Goal: Task Accomplishment & Management: Complete application form

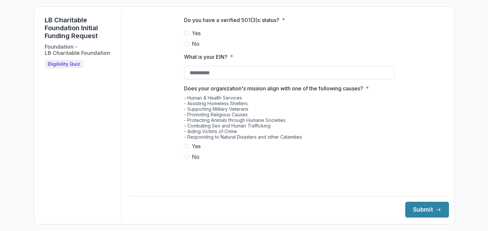
drag, startPoint x: 187, startPoint y: 150, endPoint x: 187, endPoint y: 147, distance: 3.3
click at [187, 149] on span at bounding box center [186, 146] width 5 height 5
click at [186, 149] on span at bounding box center [186, 146] width 5 height 5
drag, startPoint x: 237, startPoint y: 77, endPoint x: 112, endPoint y: 80, distance: 125.2
click at [184, 79] on input "What is your EIN? *" at bounding box center [289, 72] width 210 height 13
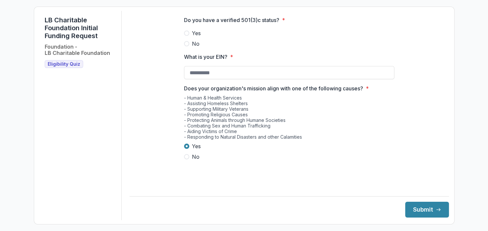
click at [187, 36] on span at bounding box center [186, 33] width 5 height 5
drag, startPoint x: 229, startPoint y: 75, endPoint x: 224, endPoint y: 76, distance: 5.3
click at [228, 75] on input "What is your EIN? *" at bounding box center [289, 72] width 210 height 13
click at [230, 78] on input "What is your EIN? *" at bounding box center [289, 72] width 210 height 13
type input "**********"
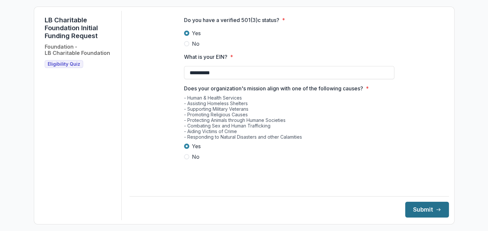
click at [421, 210] on button "Submit" at bounding box center [427, 210] width 44 height 16
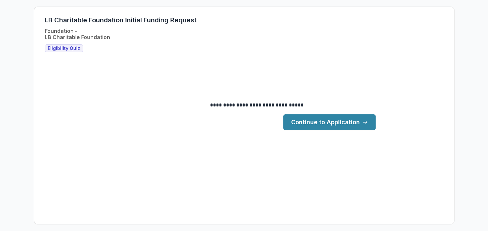
click at [67, 47] on span "Eligibility Quiz" at bounding box center [64, 49] width 33 height 6
click at [64, 47] on span "Eligibility Quiz" at bounding box center [64, 49] width 33 height 6
click at [38, 60] on form "**********" at bounding box center [244, 116] width 420 height 218
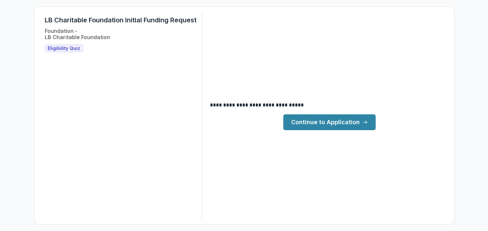
click at [70, 53] on div "LB Charitable Foundation Initial Funding Request Foundation - LB Charitable Fou…" at bounding box center [120, 115] width 163 height 209
click at [70, 49] on span "Eligibility Quiz" at bounding box center [64, 49] width 33 height 6
drag, startPoint x: 82, startPoint y: 46, endPoint x: 76, endPoint y: 49, distance: 7.0
click at [76, 49] on div "LB Charitable Foundation Initial Funding Request Foundation - LB Charitable Fou…" at bounding box center [121, 34] width 152 height 36
copy div "oundation Eligibility Qu"
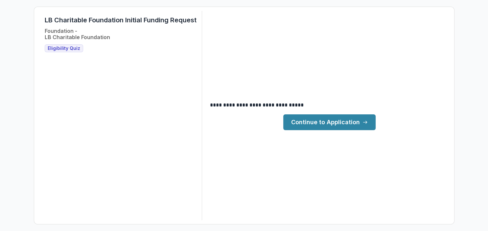
click at [192, 81] on div "LB Charitable Foundation Initial Funding Request Foundation - LB Charitable Fou…" at bounding box center [120, 115] width 163 height 209
click at [336, 120] on link "Continue to Application" at bounding box center [329, 122] width 92 height 16
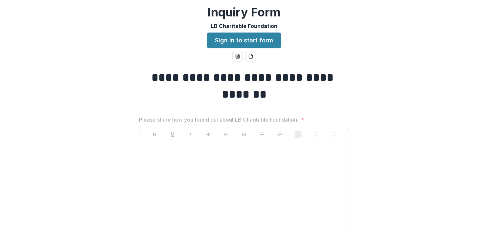
click at [154, 148] on p at bounding box center [244, 146] width 204 height 7
click at [152, 149] on p at bounding box center [244, 146] width 204 height 7
click at [154, 152] on div at bounding box center [244, 192] width 204 height 99
click at [159, 154] on div at bounding box center [244, 192] width 204 height 99
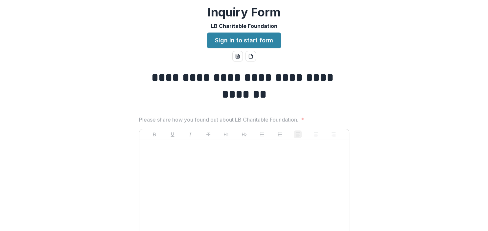
click at [159, 154] on div at bounding box center [244, 192] width 204 height 99
click at [165, 156] on div at bounding box center [244, 192] width 204 height 99
click at [253, 38] on link "Sign in to start form" at bounding box center [244, 41] width 74 height 16
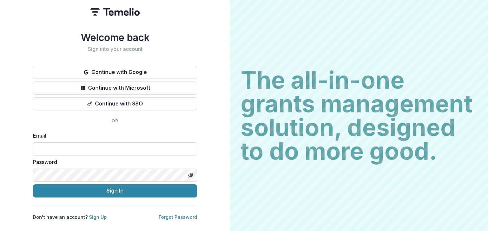
click at [55, 146] on input at bounding box center [115, 148] width 164 height 13
type input "**********"
click at [192, 172] on icon "Toggle password visibility" at bounding box center [190, 174] width 5 height 5
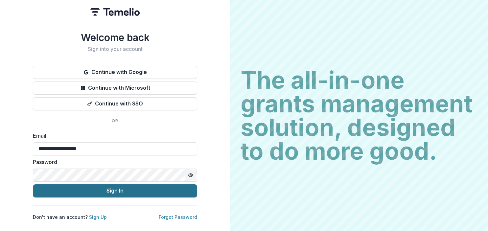
click at [110, 185] on button "Sign In" at bounding box center [115, 190] width 164 height 13
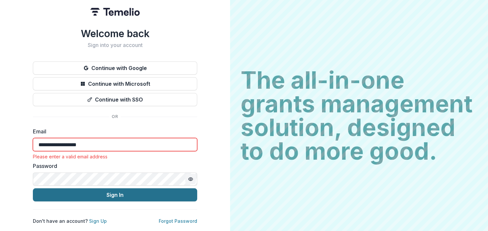
click at [113, 190] on button "Sign In" at bounding box center [115, 194] width 164 height 13
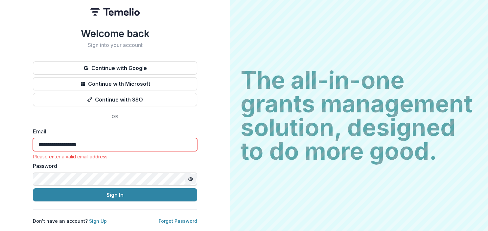
drag, startPoint x: 111, startPoint y: 139, endPoint x: -17, endPoint y: 125, distance: 128.6
click at [33, 138] on input "**********" at bounding box center [115, 144] width 164 height 13
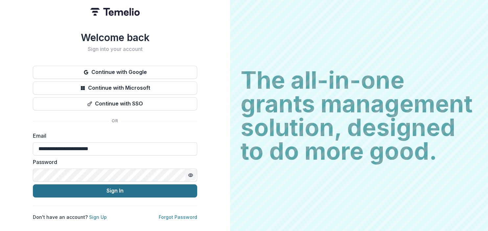
type input "**********"
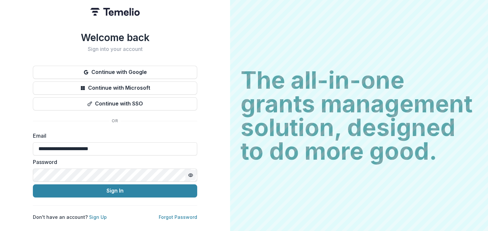
drag, startPoint x: 115, startPoint y: 185, endPoint x: 117, endPoint y: 181, distance: 4.7
click at [117, 181] on form "**********" at bounding box center [115, 165] width 164 height 66
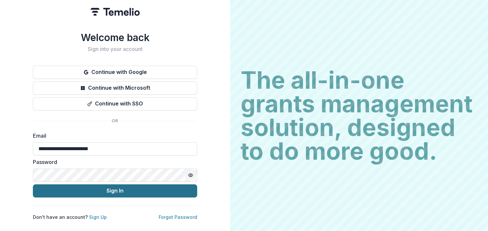
click at [118, 186] on button "Sign In" at bounding box center [115, 190] width 164 height 13
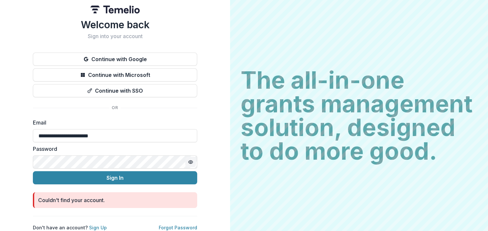
scroll to position [7, 0]
click at [95, 225] on link "Sign Up" at bounding box center [98, 228] width 18 height 6
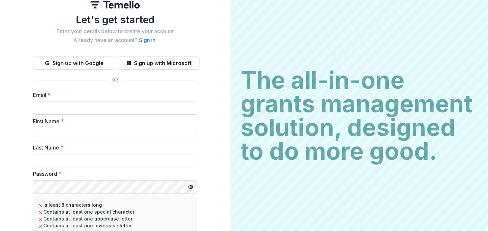
click at [78, 103] on input "Email *" at bounding box center [115, 107] width 164 height 13
type input "**********"
type input "******"
type input "*******"
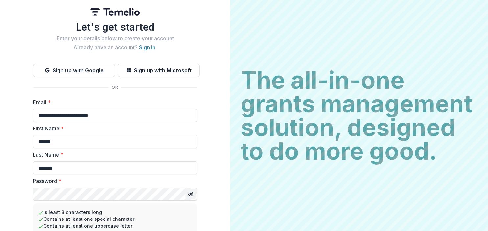
click at [191, 194] on line "Toggle password visibility" at bounding box center [191, 194] width 4 height 4
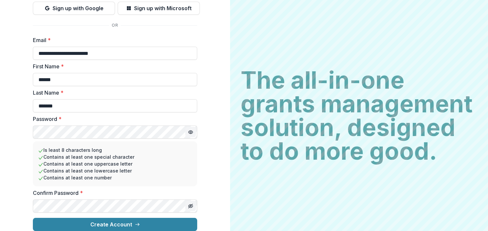
click at [191, 203] on icon "Toggle password visibility" at bounding box center [190, 205] width 5 height 5
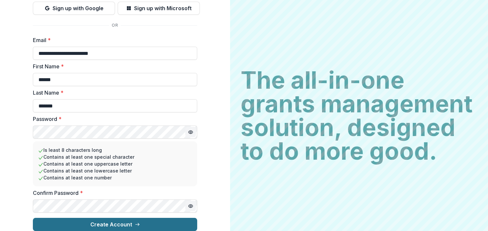
click at [110, 218] on button "Create Account" at bounding box center [115, 224] width 164 height 13
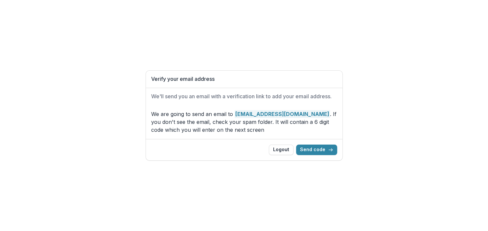
drag, startPoint x: 189, startPoint y: 69, endPoint x: 191, endPoint y: 64, distance: 6.2
